Goal: Check status: Check status

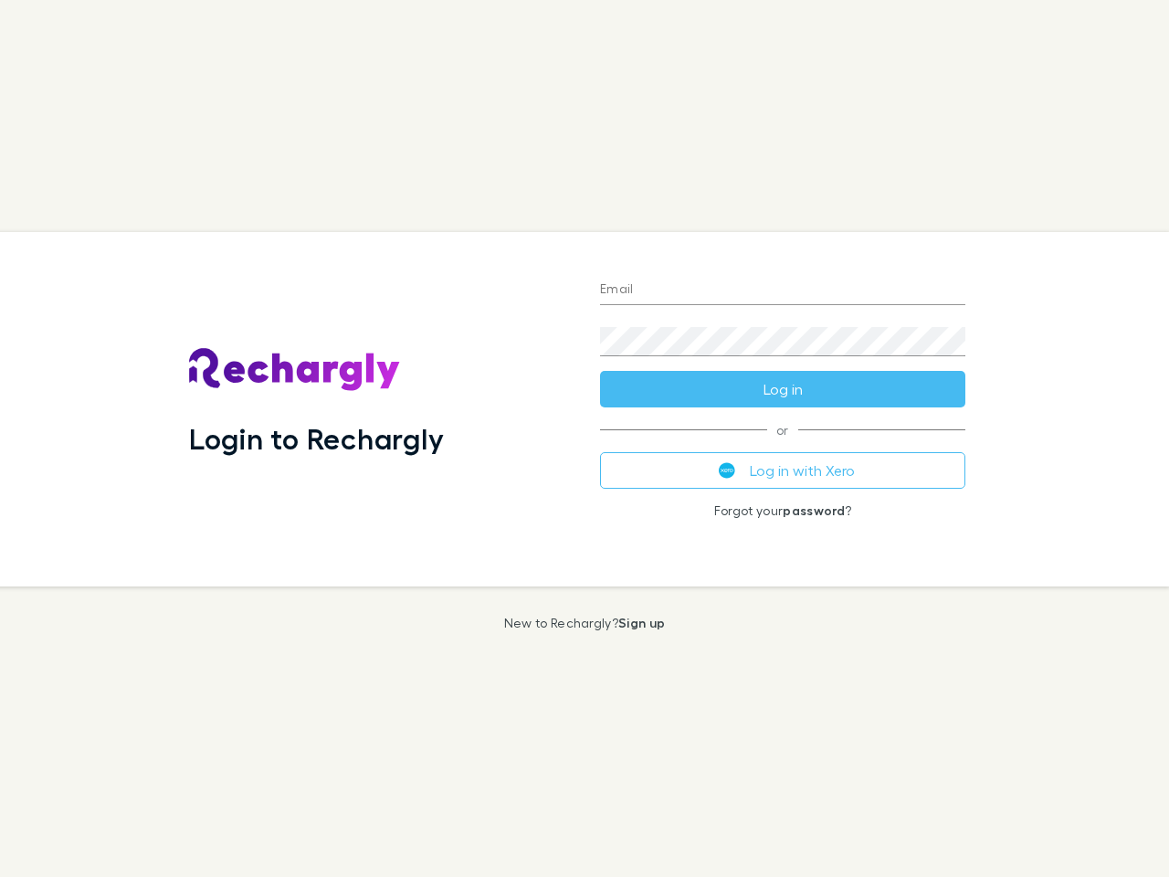
click at [585, 438] on div "Login to Rechargly" at bounding box center [379, 409] width 411 height 354
click at [783, 290] on input "Email" at bounding box center [782, 290] width 365 height 29
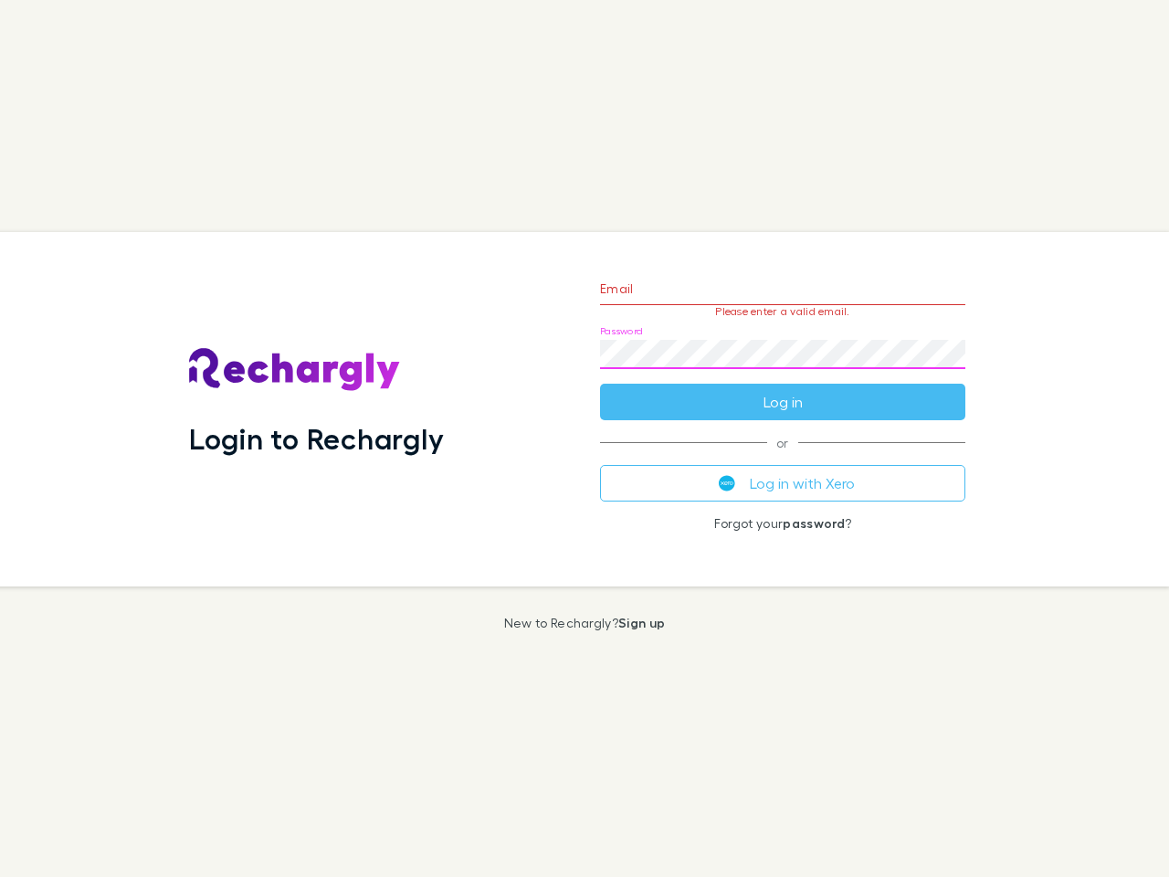
click at [783, 389] on form "Email Please enter a valid email. Password Log in" at bounding box center [782, 340] width 365 height 159
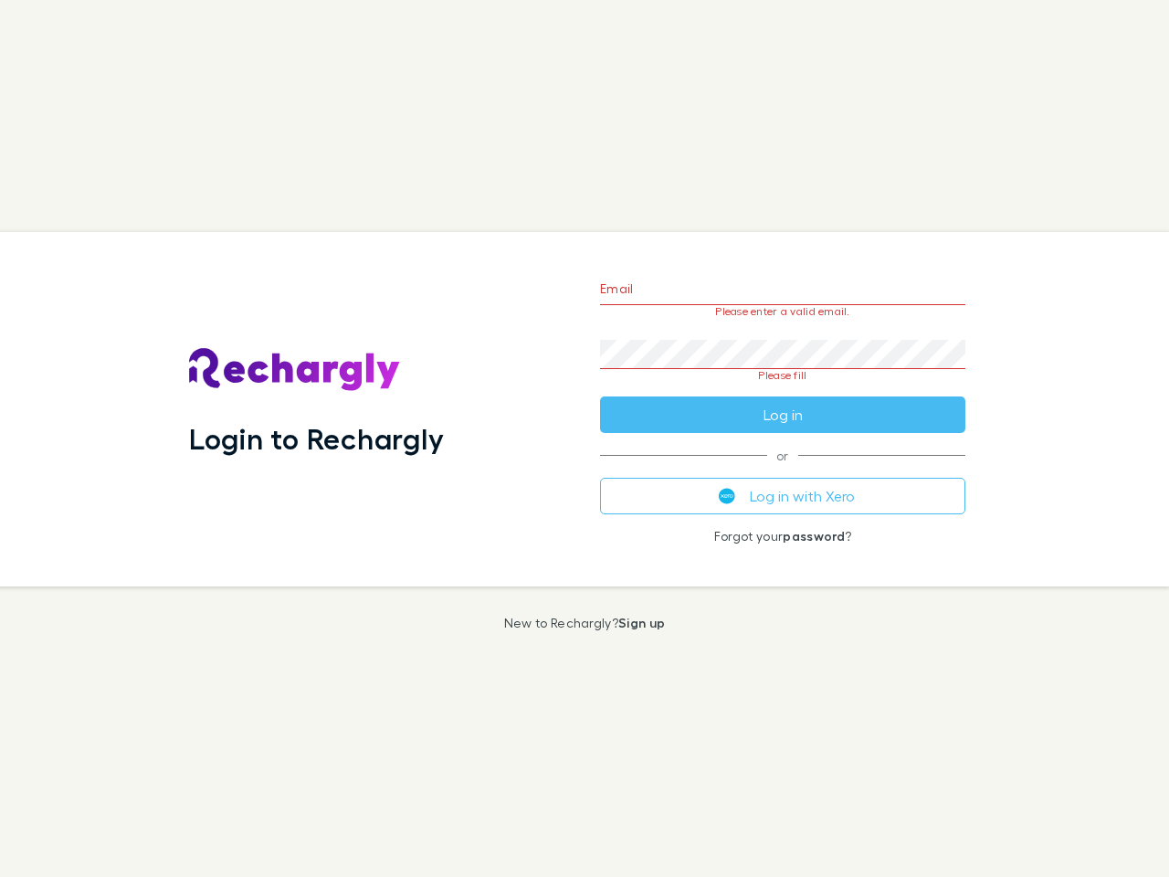
click at [783, 470] on div "Email Please enter a valid email. Password Please fill Log in or Log in with Xe…" at bounding box center [782, 409] width 395 height 354
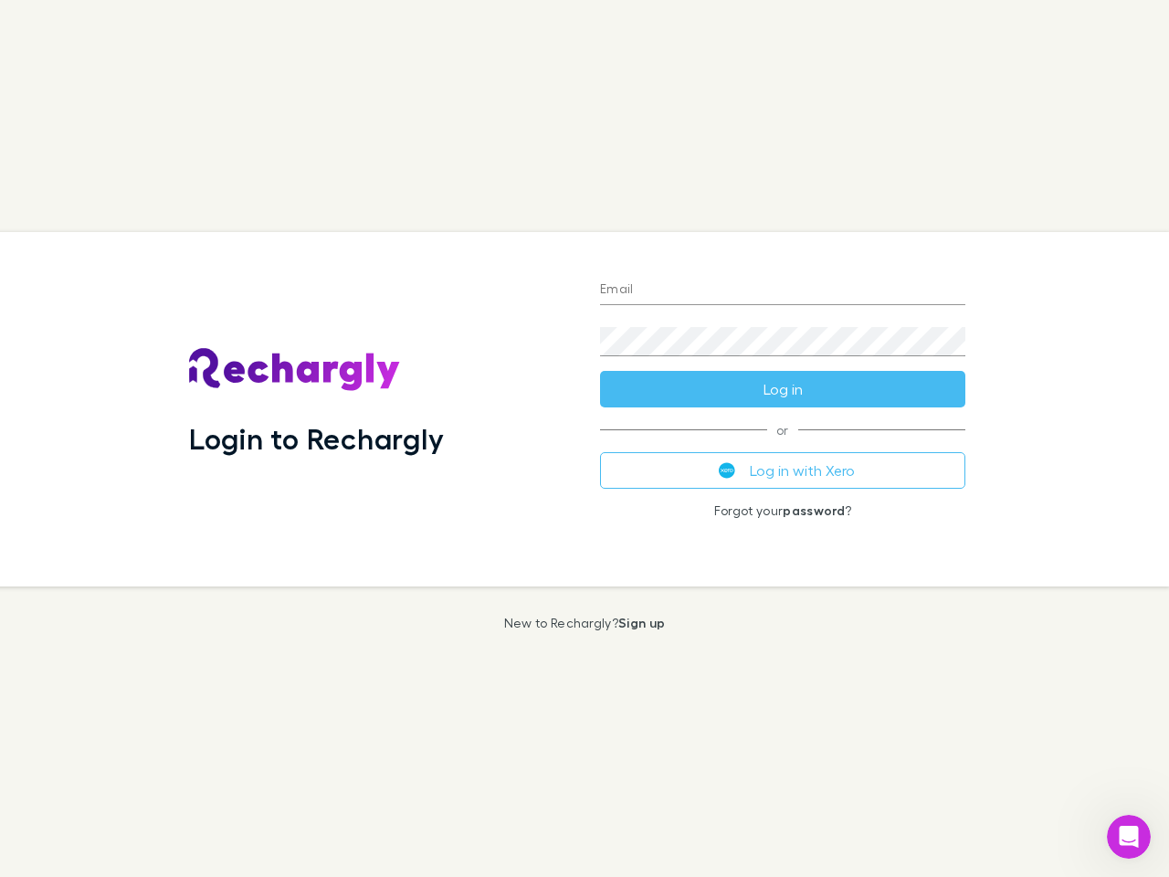
click at [585, 438] on div "Login to Rechargly" at bounding box center [379, 409] width 411 height 354
click at [783, 290] on input "Email" at bounding box center [782, 290] width 365 height 29
